Goal: Task Accomplishment & Management: Use online tool/utility

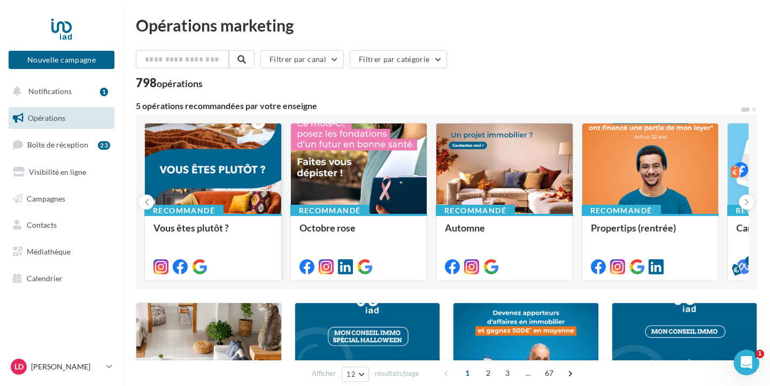
click at [215, 184] on div at bounding box center [213, 169] width 136 height 91
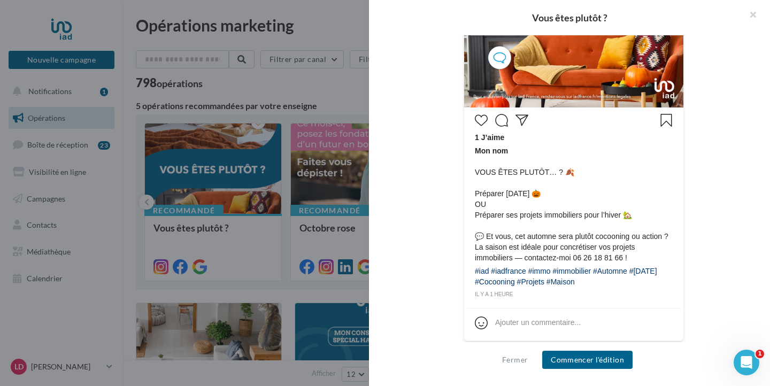
scroll to position [447, 0]
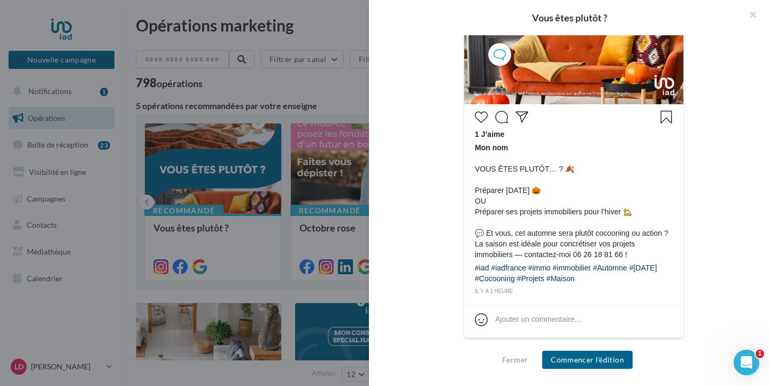
click at [566, 289] on div "il y a 1 heure" at bounding box center [574, 292] width 198 height 10
click at [587, 361] on button "Commencer l'édition" at bounding box center [587, 360] width 90 height 18
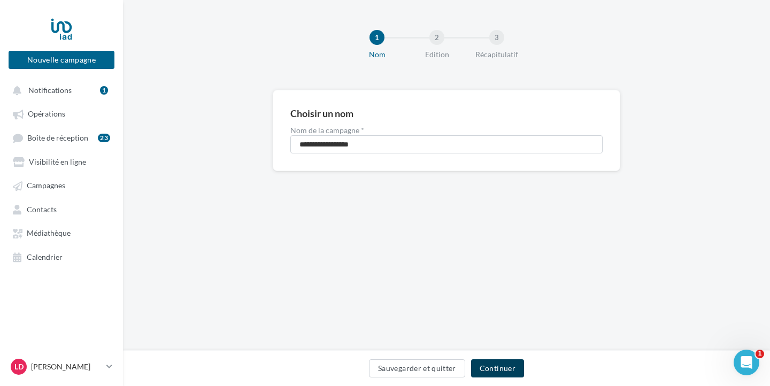
click at [504, 366] on button "Continuer" at bounding box center [497, 368] width 53 height 18
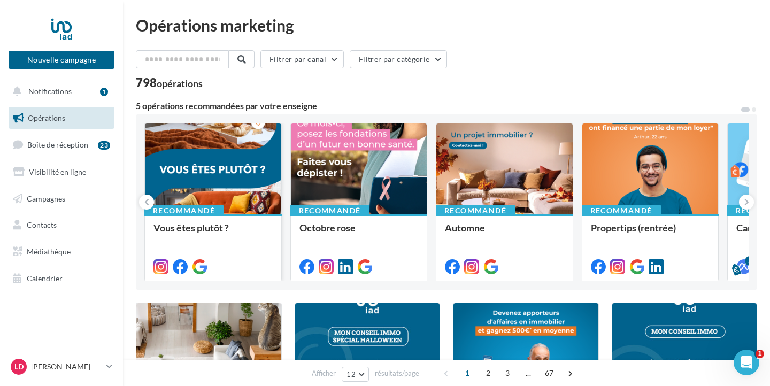
click at [230, 141] on div at bounding box center [213, 169] width 136 height 91
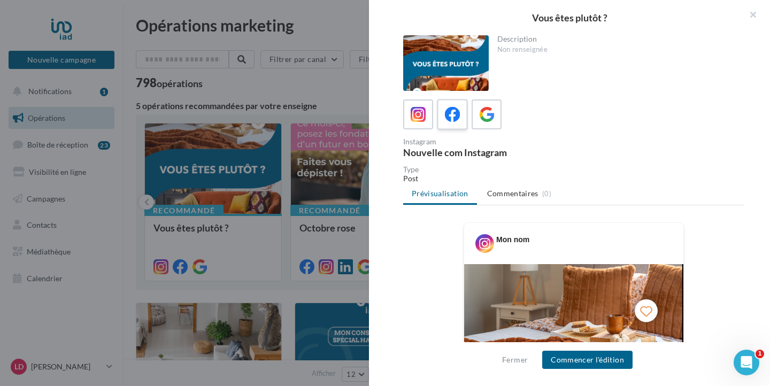
click at [453, 117] on icon at bounding box center [453, 115] width 16 height 16
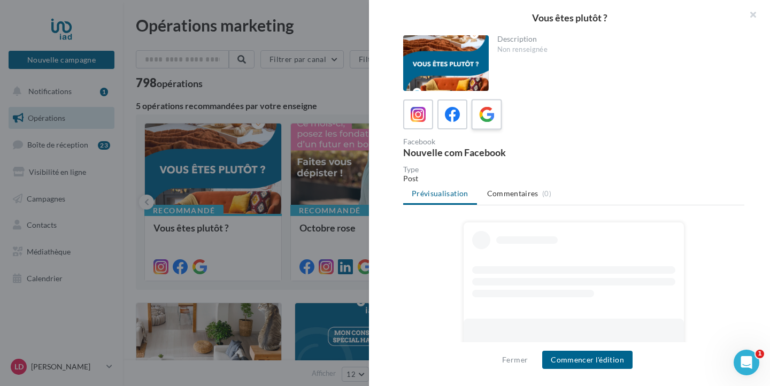
click at [485, 112] on icon at bounding box center [487, 115] width 16 height 16
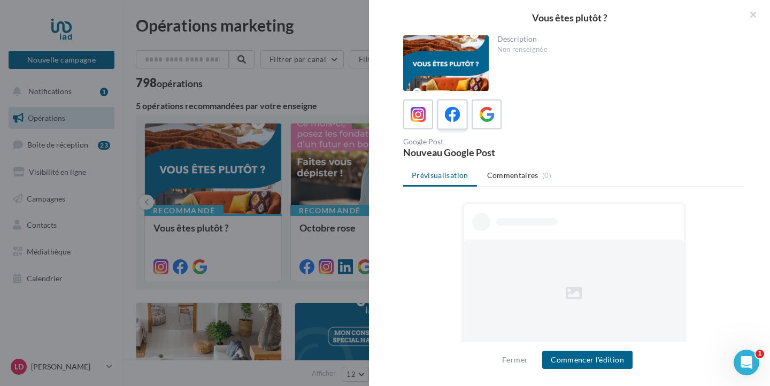
click at [445, 113] on icon at bounding box center [453, 115] width 16 height 16
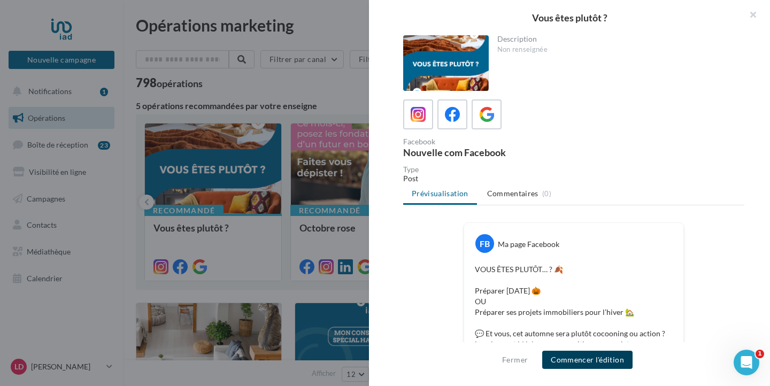
click at [584, 365] on button "Commencer l'édition" at bounding box center [587, 360] width 90 height 18
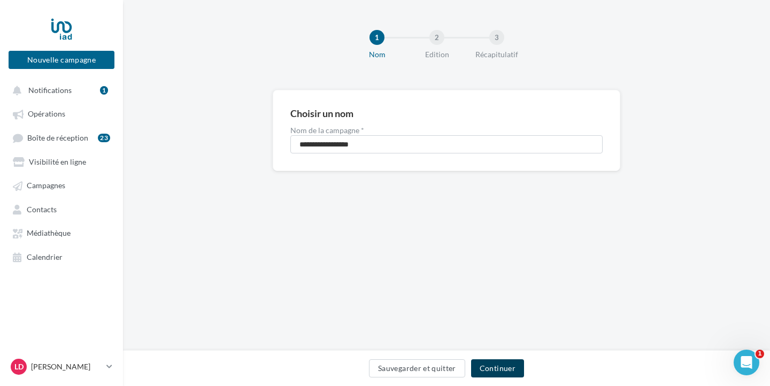
click at [508, 359] on button "Continuer" at bounding box center [497, 368] width 53 height 18
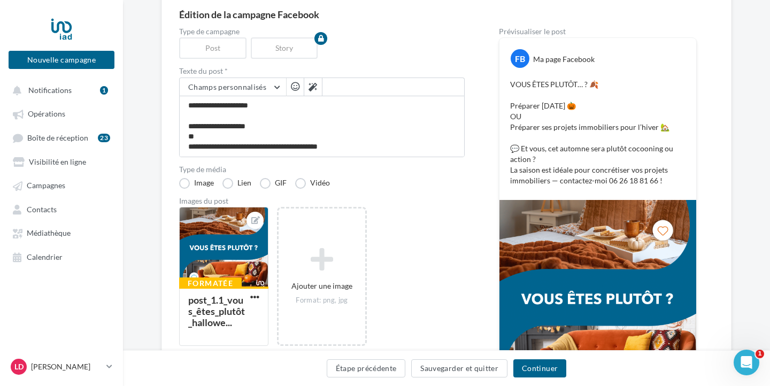
scroll to position [109, 0]
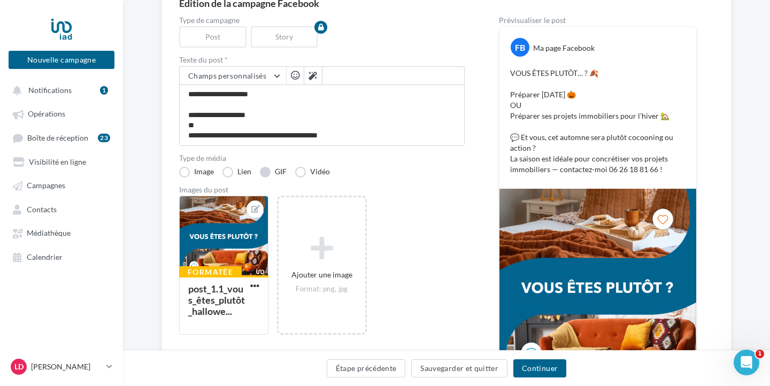
click at [269, 172] on label "GIF" at bounding box center [273, 172] width 27 height 11
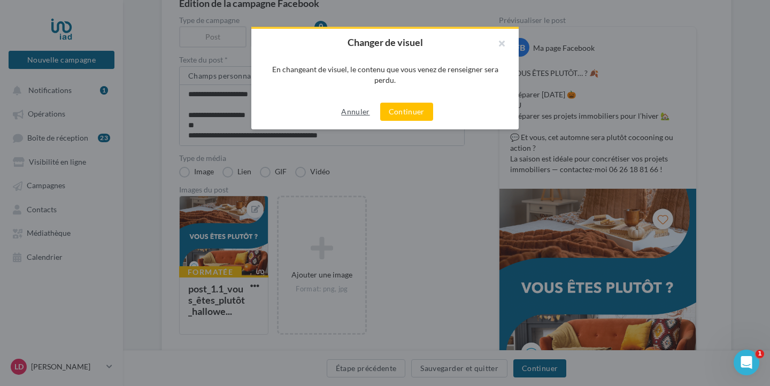
click at [349, 112] on button "Annuler" at bounding box center [355, 111] width 37 height 13
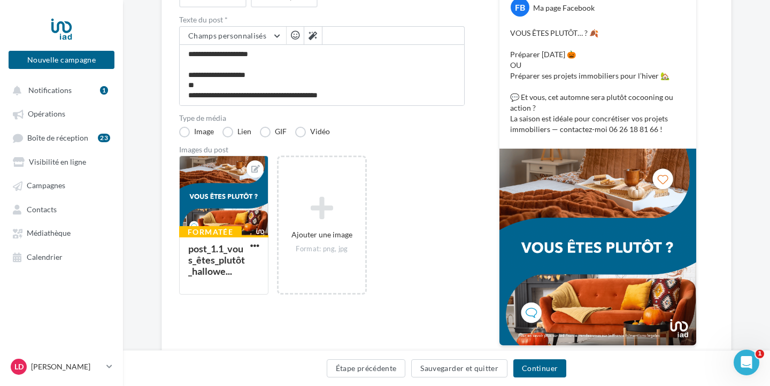
scroll to position [212, 0]
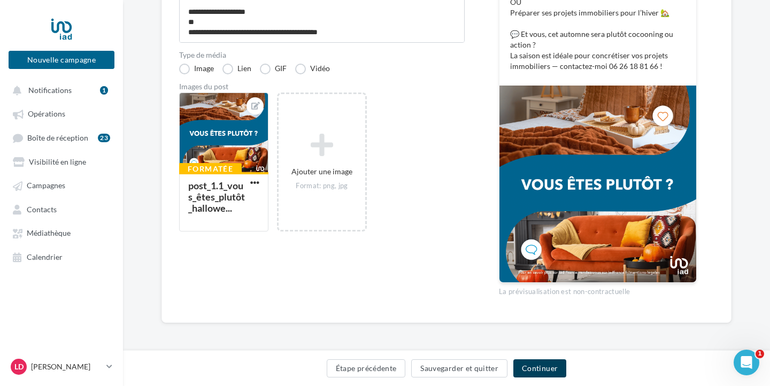
click at [537, 369] on button "Continuer" at bounding box center [539, 368] width 53 height 18
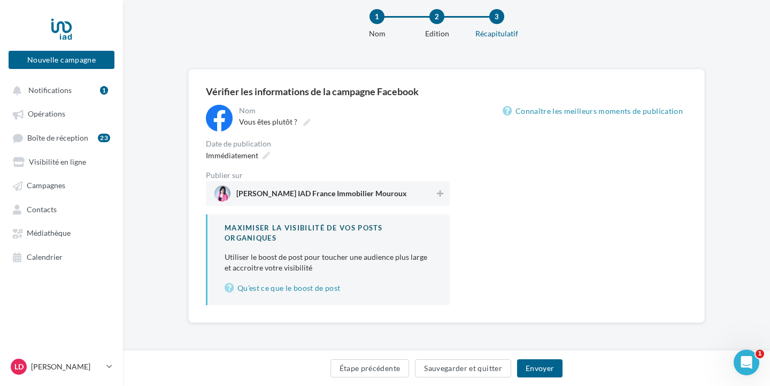
scroll to position [21, 0]
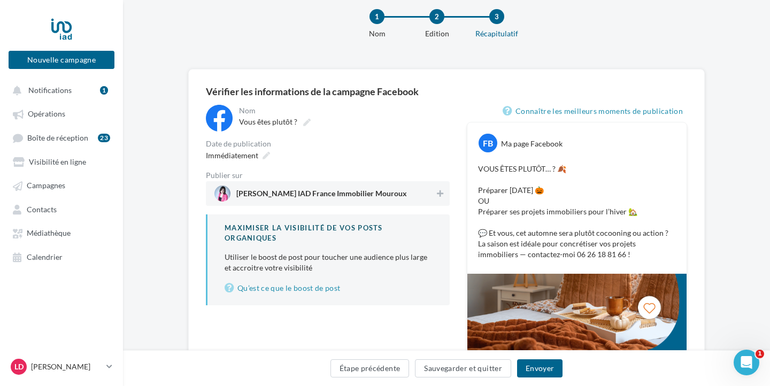
click at [407, 197] on span "Lucie LOPES IAD France Immobilier Mouroux" at bounding box center [324, 194] width 220 height 16
click at [266, 152] on icon at bounding box center [266, 155] width 7 height 7
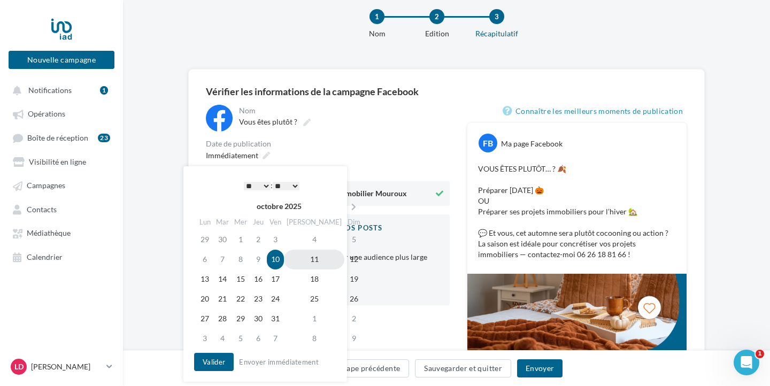
click at [301, 258] on td "11" at bounding box center [314, 260] width 60 height 20
click at [265, 184] on select "* * * * * * * * * * ** ** ** ** ** ** ** ** ** ** ** ** ** **" at bounding box center [257, 186] width 27 height 9
click at [220, 359] on button "Valider" at bounding box center [214, 362] width 40 height 18
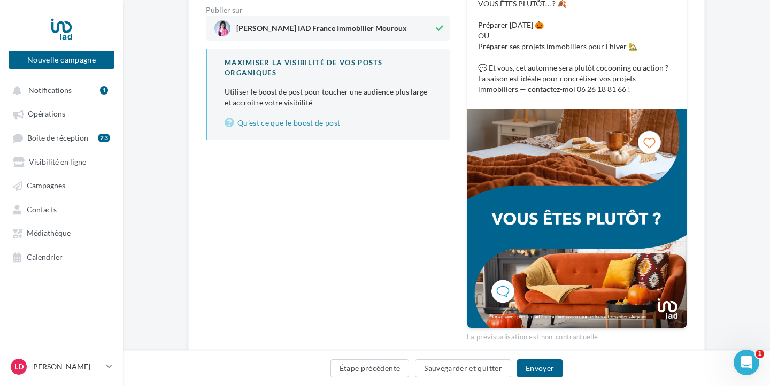
scroll to position [223, 0]
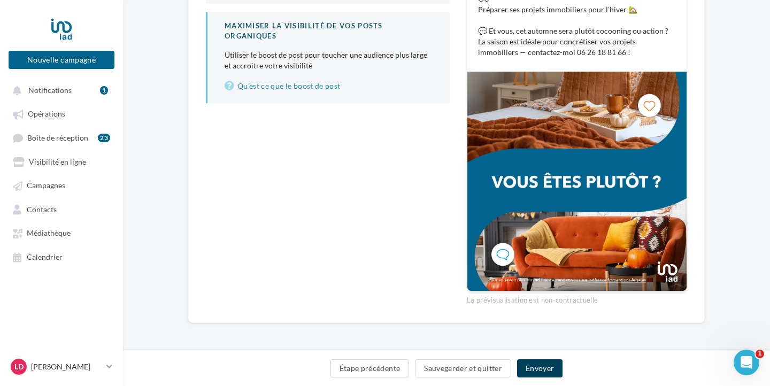
click at [542, 369] on button "Envoyer" at bounding box center [539, 368] width 45 height 18
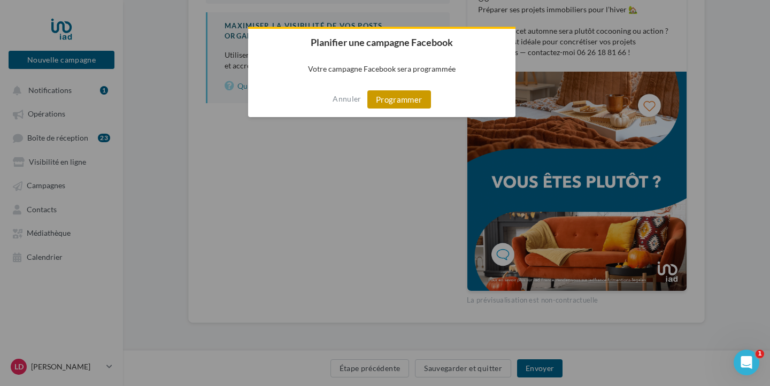
click at [403, 101] on button "Programmer" at bounding box center [399, 99] width 64 height 18
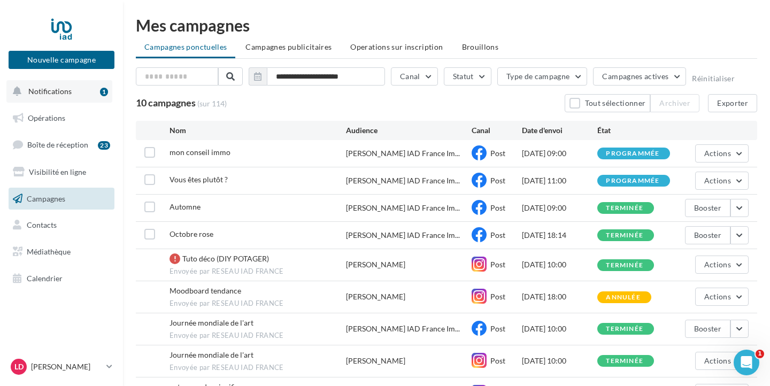
click at [54, 94] on span "Notifications" at bounding box center [49, 91] width 43 height 9
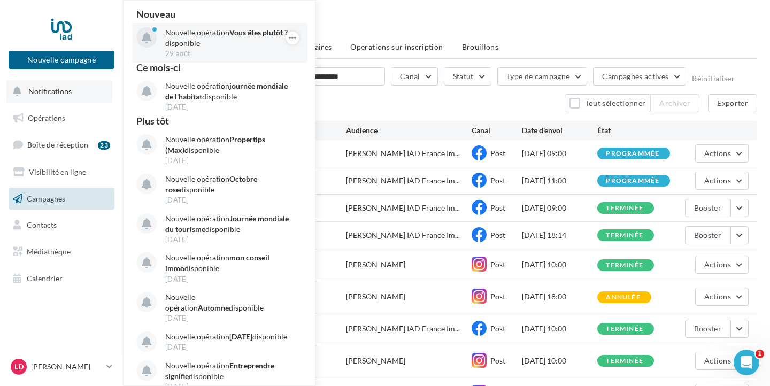
click at [186, 44] on p "Nouvelle opération Vous êtes plutôt ? disponible" at bounding box center [227, 37] width 124 height 21
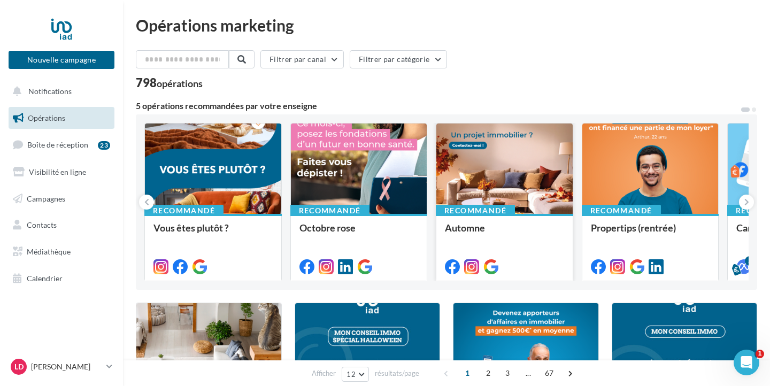
click at [513, 183] on div at bounding box center [504, 169] width 136 height 91
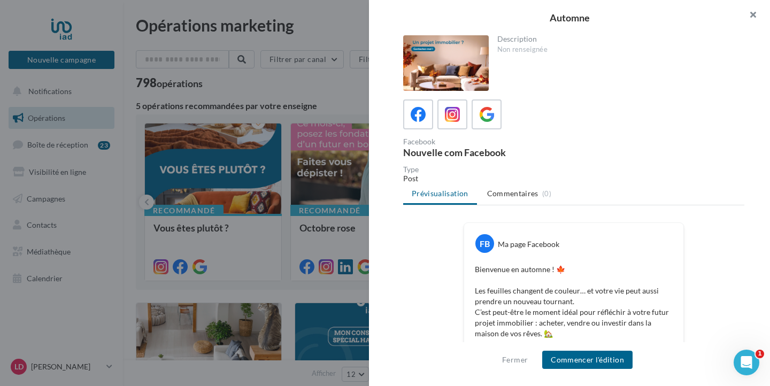
click at [752, 17] on button "button" at bounding box center [748, 16] width 43 height 32
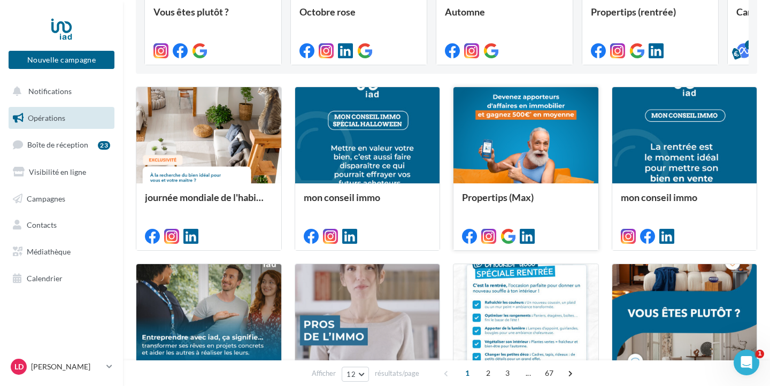
scroll to position [224, 0]
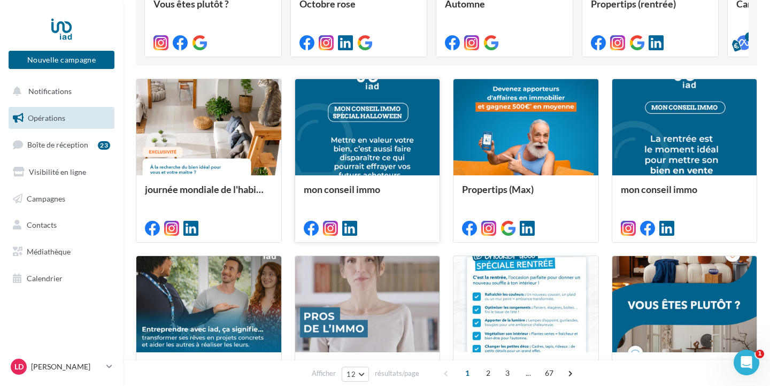
click at [376, 151] on div at bounding box center [367, 127] width 145 height 97
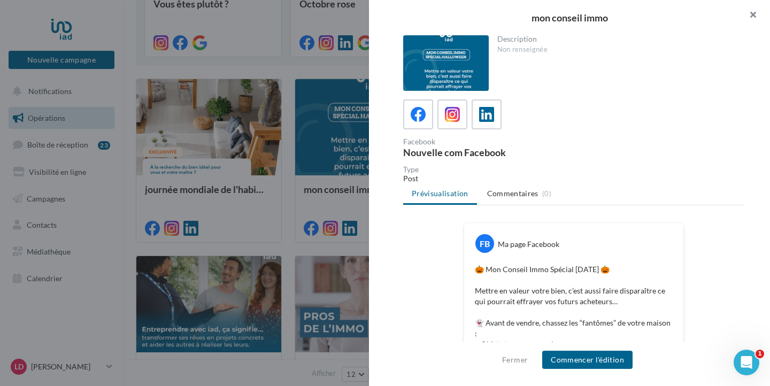
click at [754, 15] on button "button" at bounding box center [748, 16] width 43 height 32
